Goal: Task Accomplishment & Management: Use online tool/utility

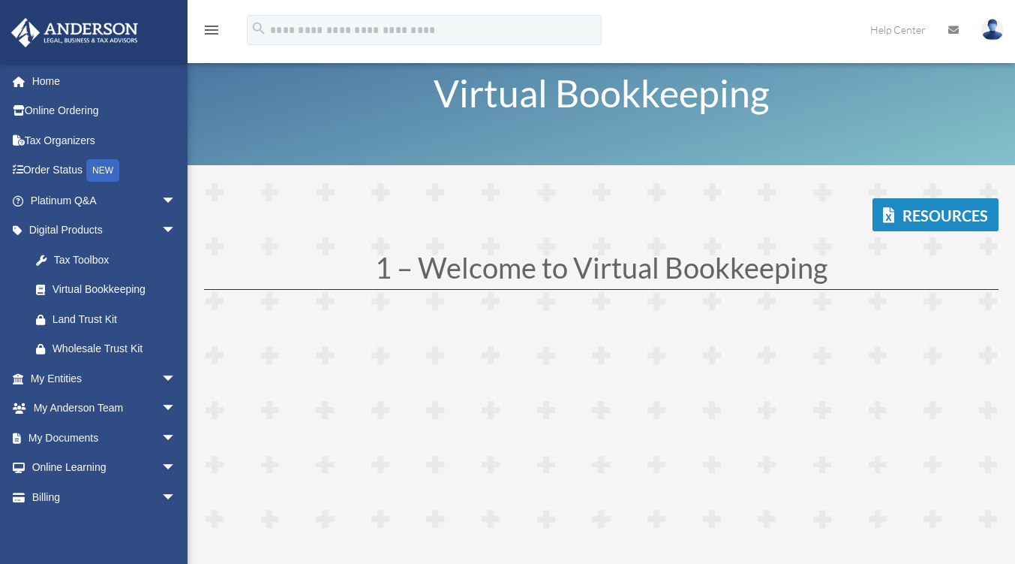
click at [161, 194] on span "arrow_drop_down" at bounding box center [176, 200] width 30 height 31
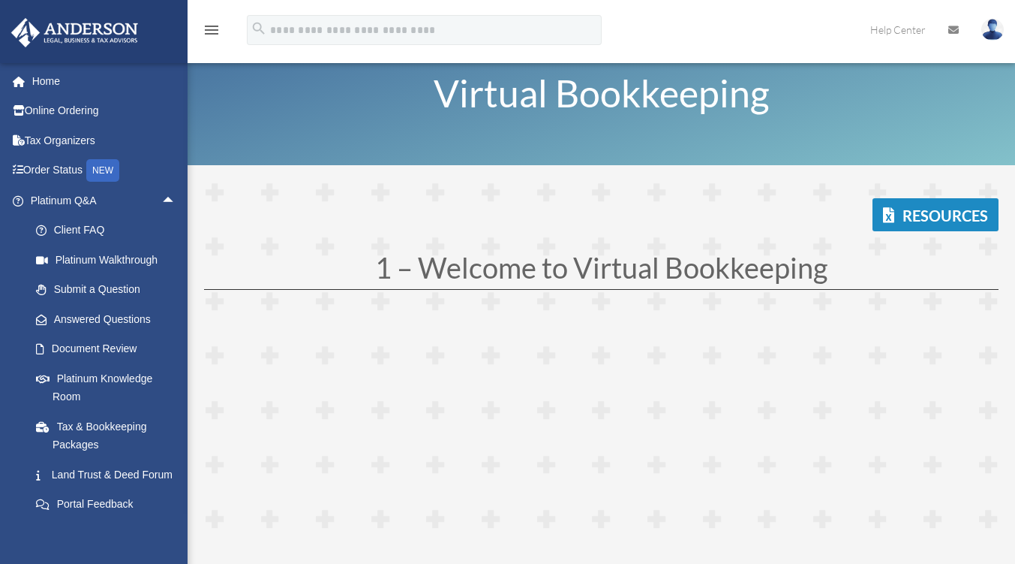
click at [116, 384] on link "Platinum Knowledge Room" at bounding box center [110, 387] width 178 height 48
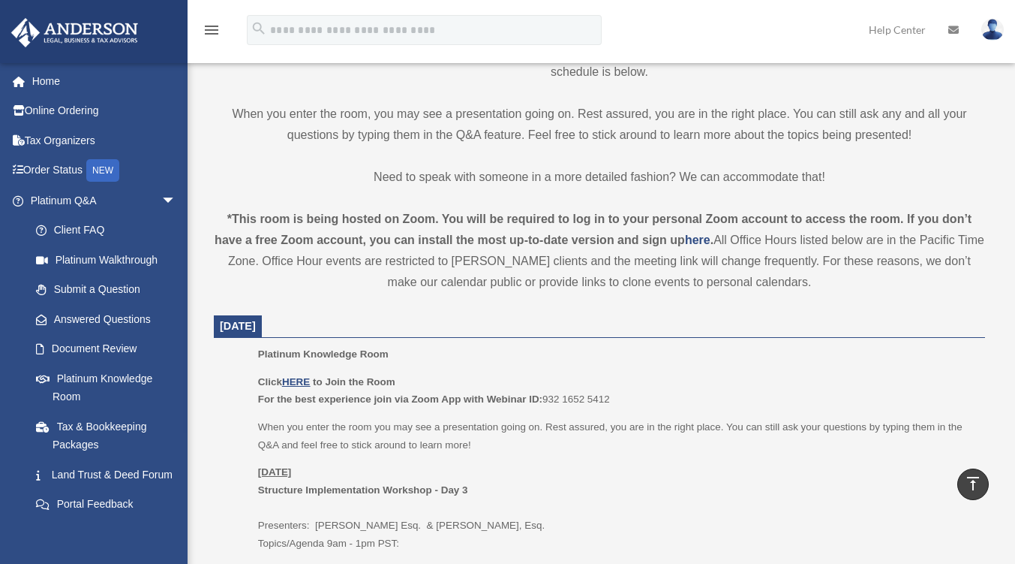
scroll to position [374, 0]
click at [299, 378] on u "HERE" at bounding box center [296, 383] width 28 height 11
click at [699, 328] on dt "[DATE]" at bounding box center [599, 328] width 771 height 23
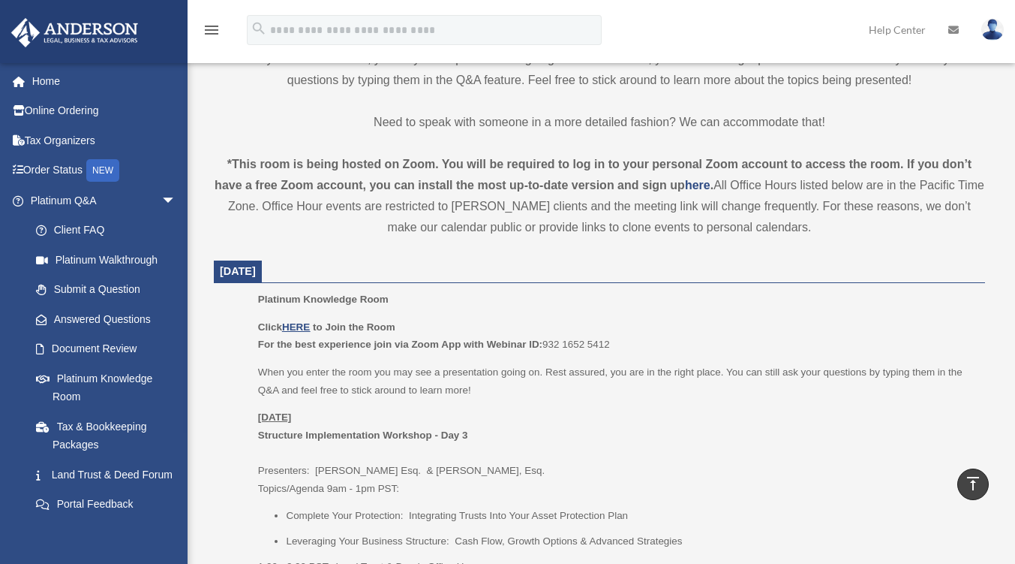
scroll to position [449, 0]
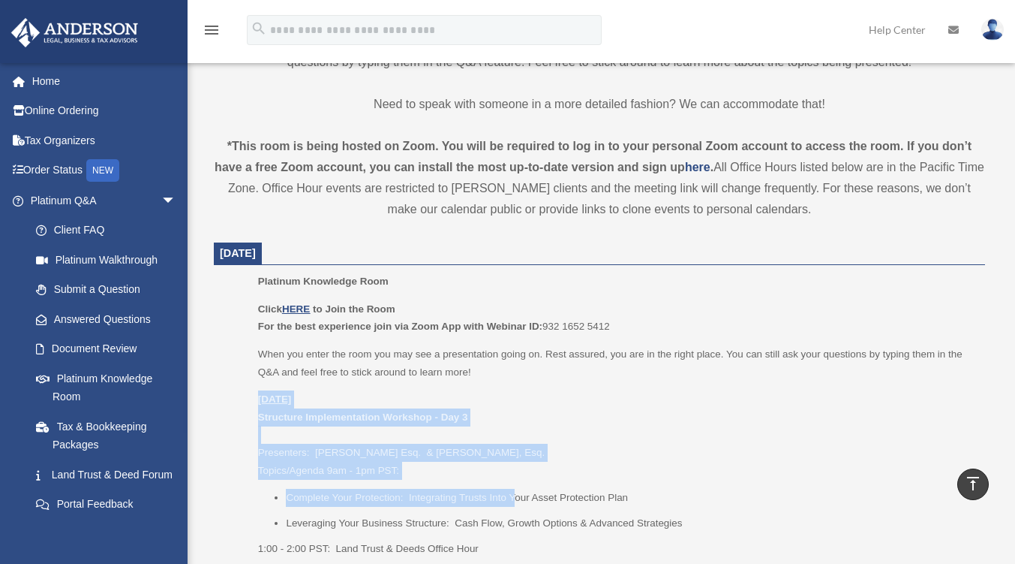
drag, startPoint x: 260, startPoint y: 399, endPoint x: 514, endPoint y: 481, distance: 267.2
click at [514, 481] on div "Click HERE to Join the Room For the best experience join via Zoom App with Webi…" at bounding box center [616, 428] width 717 height 257
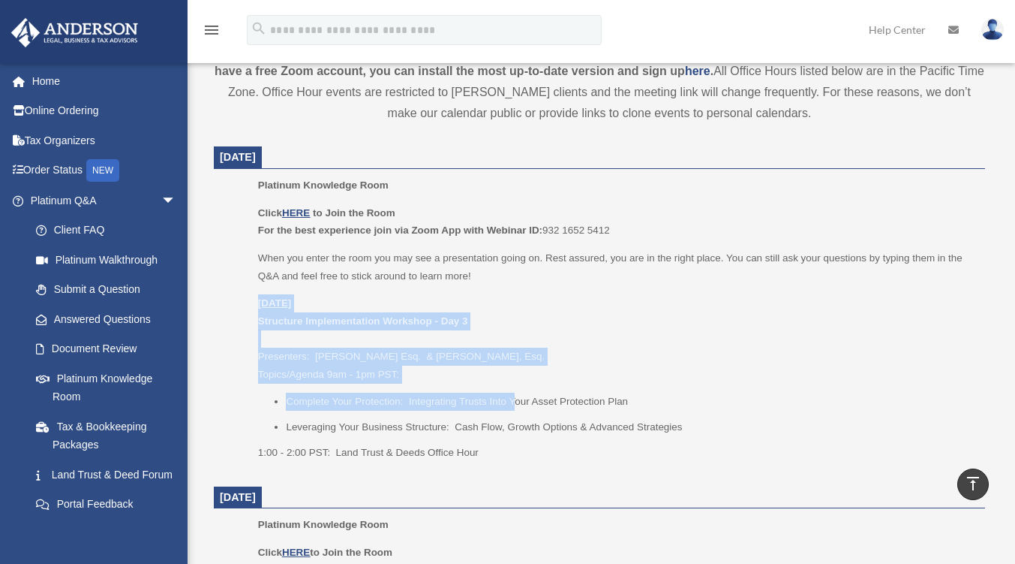
scroll to position [600, 0]
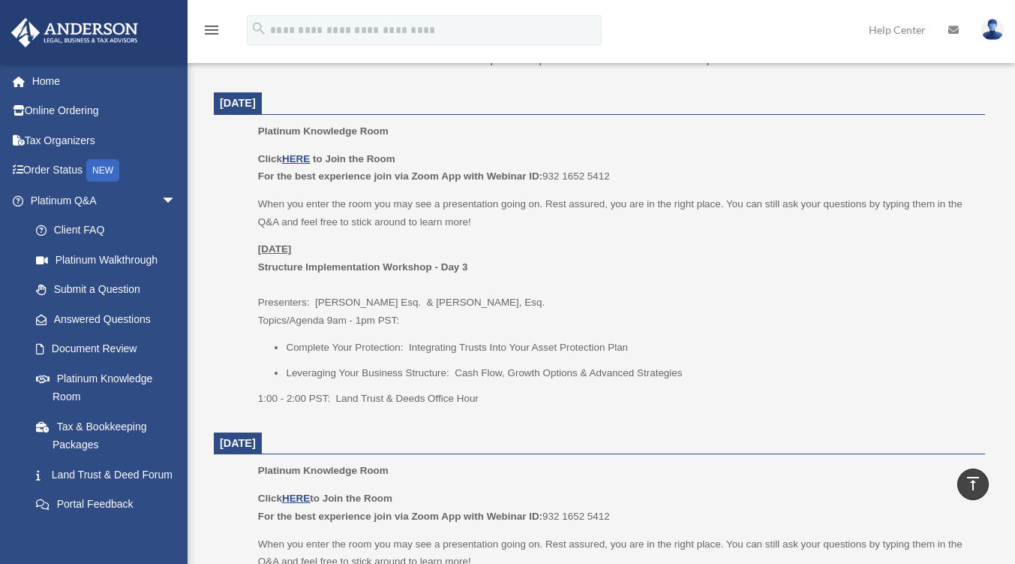
click at [573, 441] on dt "[DATE]" at bounding box center [599, 443] width 771 height 23
click at [654, 139] on div "Platinum Knowledge Room Click HERE to Join the Room For the best experience joi…" at bounding box center [616, 269] width 717 height 295
drag, startPoint x: 296, startPoint y: 267, endPoint x: 475, endPoint y: 268, distance: 179.4
click at [475, 268] on ul "Platinum Knowledge Room Click HERE to Join the Room For the best experience joi…" at bounding box center [599, 269] width 750 height 295
click at [510, 269] on p "[DATE] Structure Implementation Workshop - Day 3 Presenters: [PERSON_NAME]. & […" at bounding box center [616, 284] width 717 height 89
